Goal: Task Accomplishment & Management: Complete application form

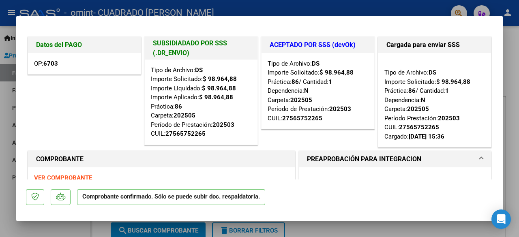
click at [511, 47] on div at bounding box center [259, 118] width 519 height 237
type input "$ 0,00"
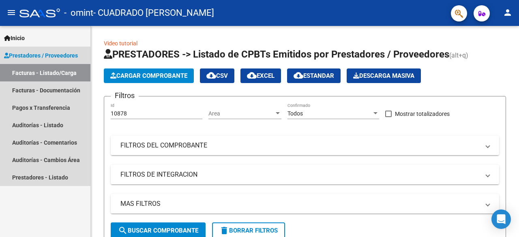
click at [15, 71] on link "Facturas - Listado/Carga" at bounding box center [45, 72] width 90 height 17
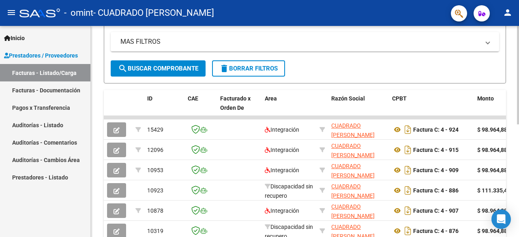
scroll to position [203, 0]
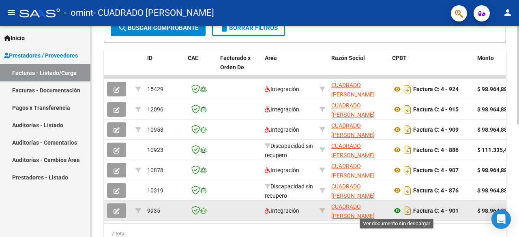
click at [397, 209] on icon at bounding box center [397, 211] width 11 height 10
click at [116, 211] on icon "button" at bounding box center [116, 211] width 6 height 6
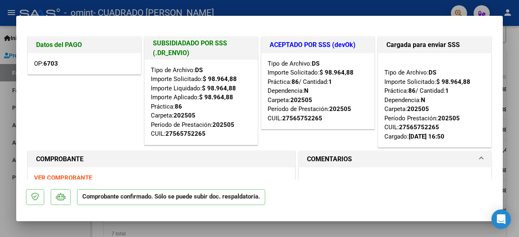
click at [392, 11] on div at bounding box center [259, 118] width 519 height 237
type input "$ 0,00"
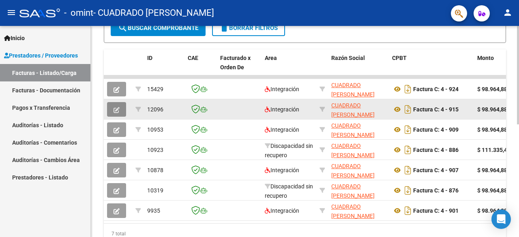
click at [115, 107] on icon "button" at bounding box center [116, 110] width 6 height 6
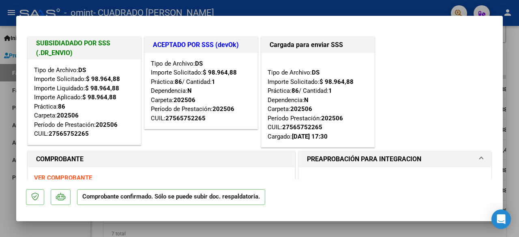
click at [284, 11] on div at bounding box center [259, 118] width 519 height 237
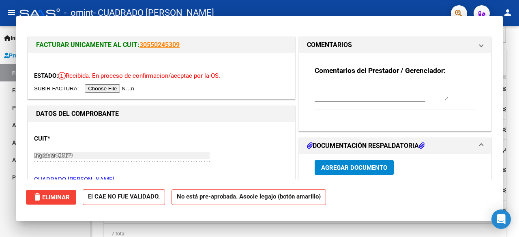
type input "$ 0,00"
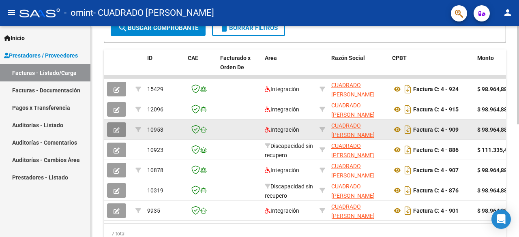
click at [115, 129] on icon "button" at bounding box center [116, 130] width 6 height 6
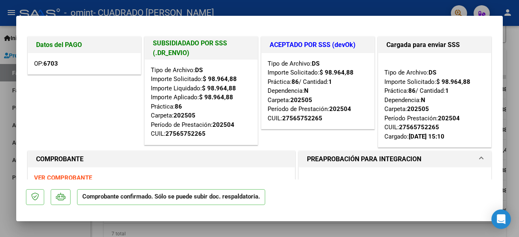
click at [235, 6] on div at bounding box center [259, 118] width 519 height 237
type input "$ 0,00"
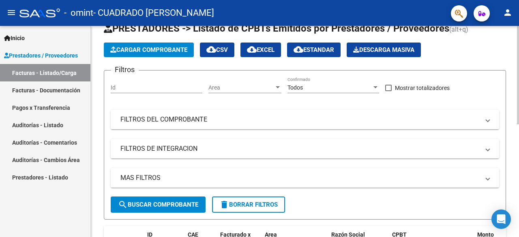
scroll to position [0, 0]
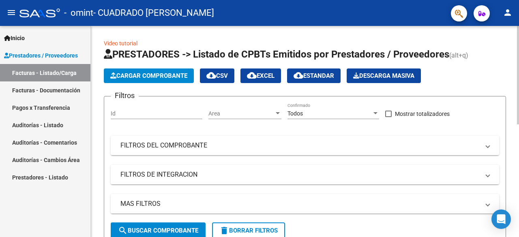
click at [176, 76] on span "Cargar Comprobante" at bounding box center [148, 75] width 77 height 7
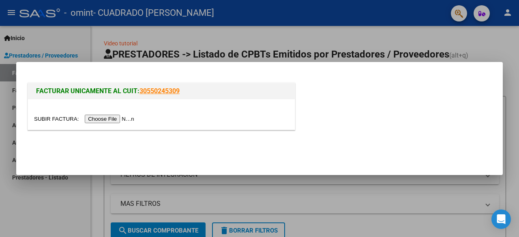
click at [115, 116] on input "file" at bounding box center [85, 119] width 103 height 9
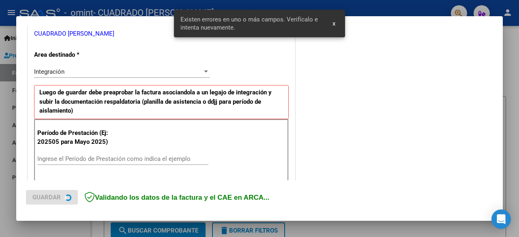
scroll to position [199, 0]
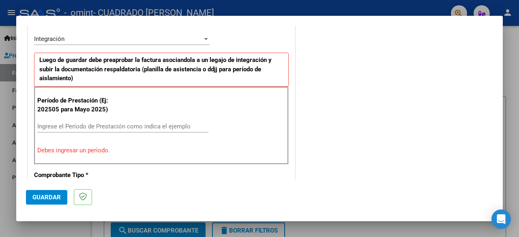
click at [73, 125] on input "Ingrese el Período de Prestación como indica el ejemplo" at bounding box center [122, 126] width 171 height 7
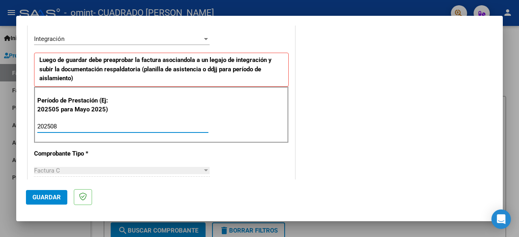
type input "202508"
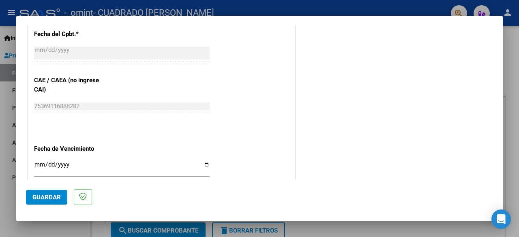
scroll to position [523, 0]
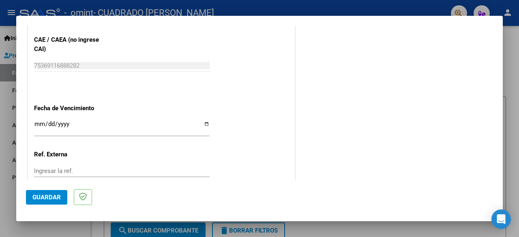
click at [205, 126] on input "Ingresar la fecha" at bounding box center [122, 127] width 176 height 13
type input "[DATE]"
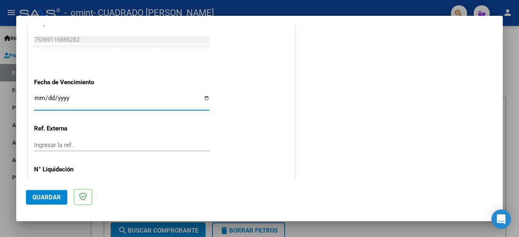
scroll to position [578, 0]
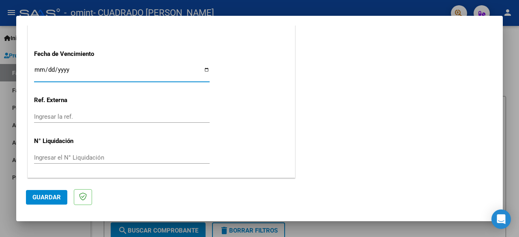
click at [62, 195] on button "Guardar" at bounding box center [46, 197] width 41 height 15
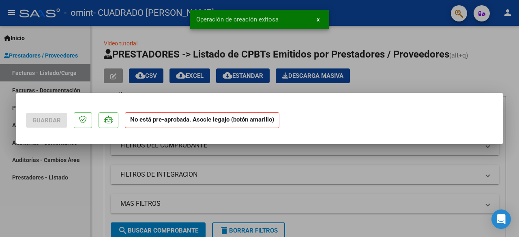
scroll to position [0, 0]
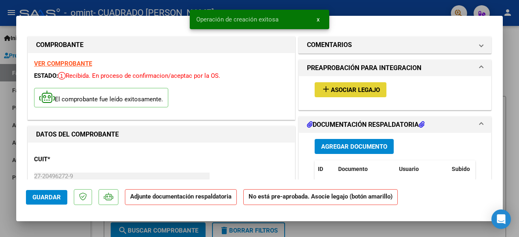
click at [338, 88] on span "Asociar Legajo" at bounding box center [355, 89] width 49 height 7
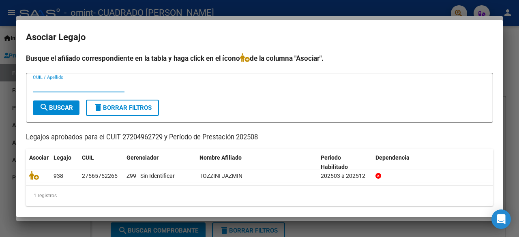
scroll to position [5, 0]
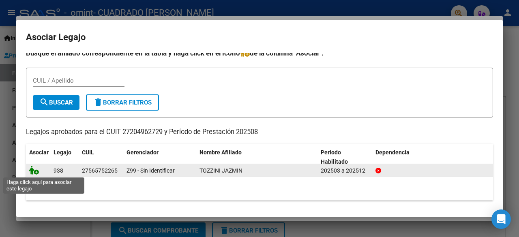
click at [34, 169] on icon at bounding box center [34, 170] width 10 height 9
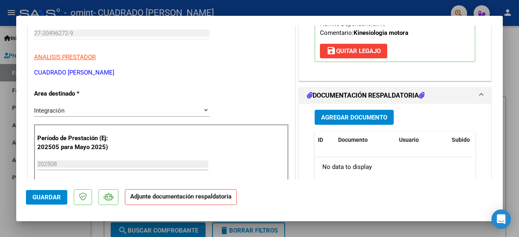
scroll to position [162, 0]
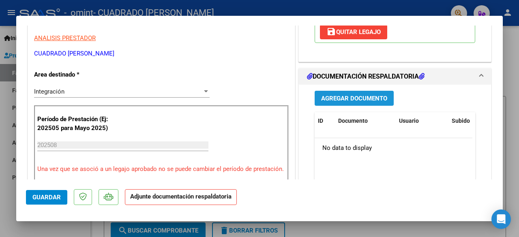
click at [346, 96] on span "Agregar Documento" at bounding box center [354, 98] width 66 height 7
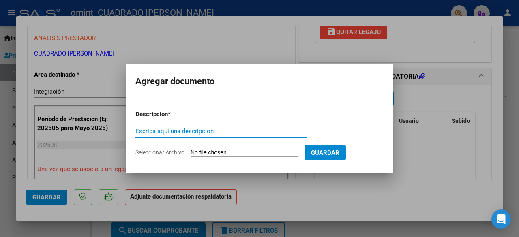
click at [144, 131] on input "Escriba aquí una descripcion" at bounding box center [220, 131] width 171 height 7
type input "planilla de asistencia [DATE]"
click at [154, 152] on span "Seleccionar Archivo" at bounding box center [159, 152] width 49 height 6
click at [191, 152] on input "Seleccionar Archivo" at bounding box center [244, 153] width 107 height 8
click at [139, 150] on span "Seleccionar Archivo" at bounding box center [159, 152] width 49 height 6
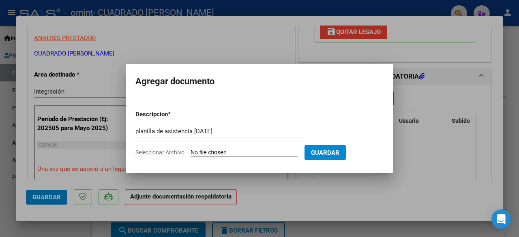
click at [191, 150] on input "Seleccionar Archivo" at bounding box center [244, 153] width 107 height 8
type input "C:\fakepath\asistencia jaz [DATE].pdf"
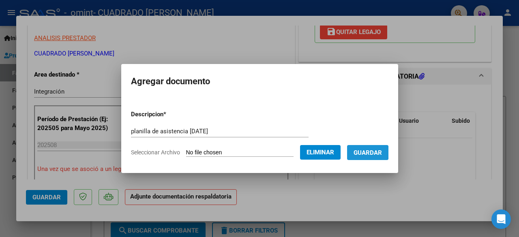
click at [368, 152] on span "Guardar" at bounding box center [367, 152] width 28 height 7
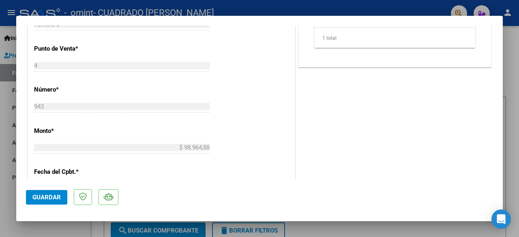
scroll to position [365, 0]
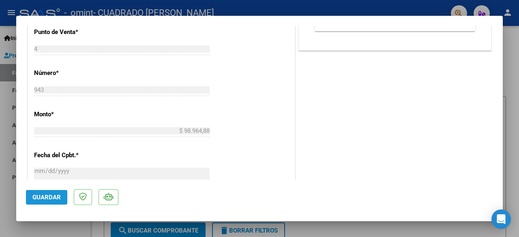
click at [48, 195] on span "Guardar" at bounding box center [46, 197] width 28 height 7
click at [312, 5] on div at bounding box center [259, 118] width 519 height 237
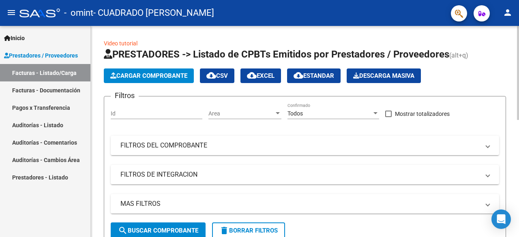
click at [178, 231] on span "search Buscar Comprobante" at bounding box center [158, 230] width 80 height 7
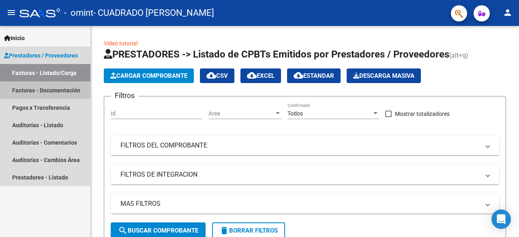
click at [21, 88] on link "Facturas - Documentación" at bounding box center [45, 89] width 90 height 17
